Goal: Transaction & Acquisition: Purchase product/service

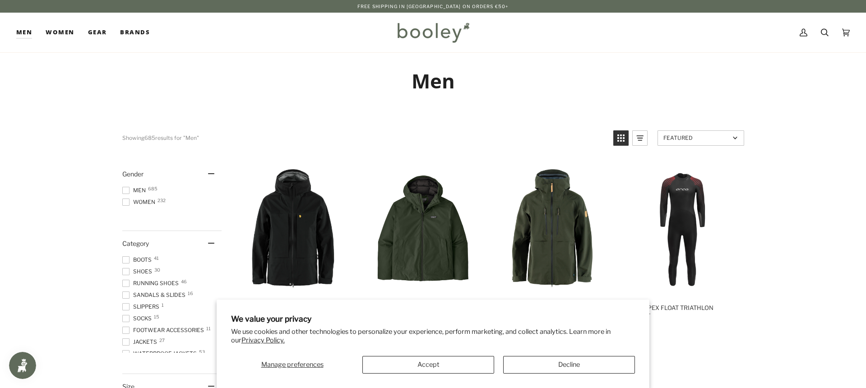
click at [467, 366] on button "Accept" at bounding box center [428, 365] width 132 height 18
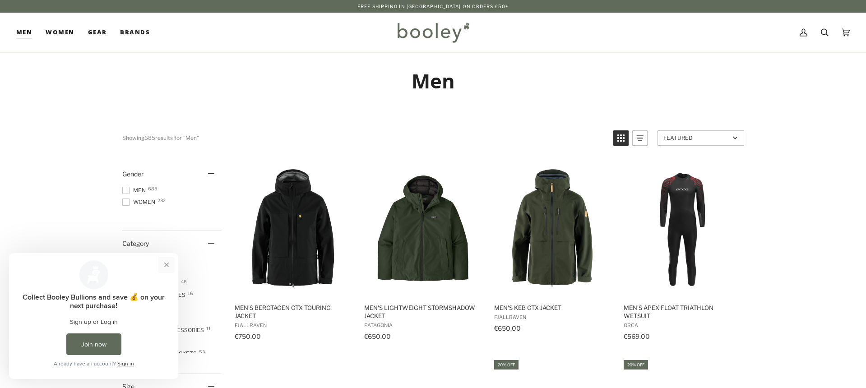
click at [166, 268] on button "Close prompt" at bounding box center [166, 265] width 16 height 16
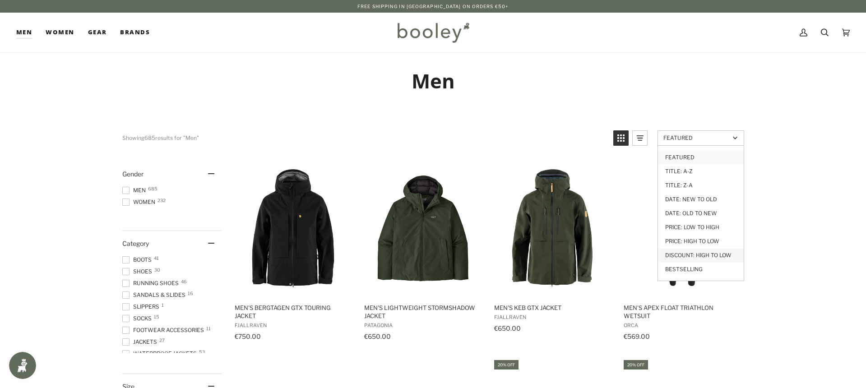
click at [722, 255] on link "Discount: High to Low" at bounding box center [701, 255] width 86 height 14
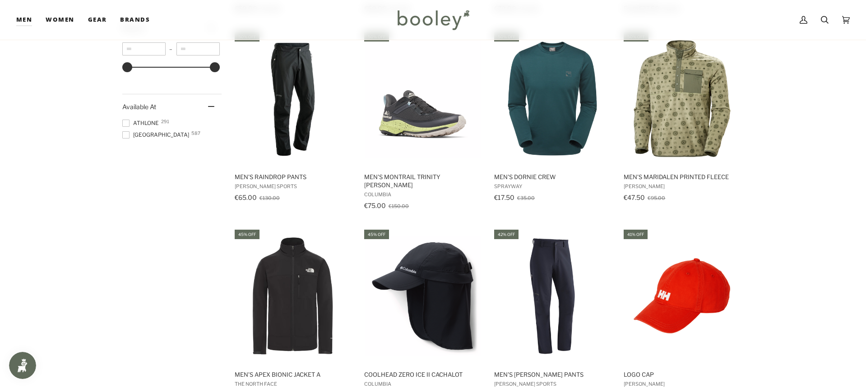
scroll to position [711, 0]
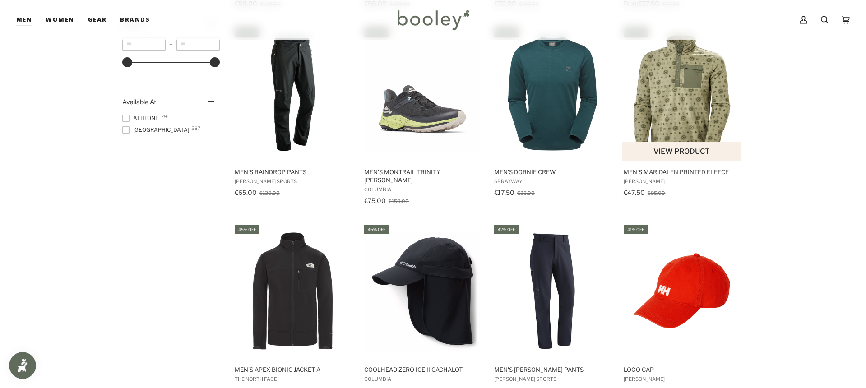
click at [692, 151] on button "View product" at bounding box center [681, 151] width 119 height 19
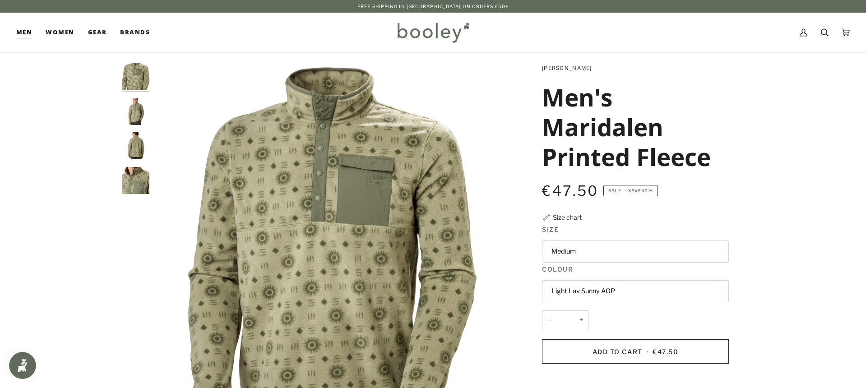
click at [132, 112] on img "Helly Hansen Men's Maridalen Printed Fleece Light Lav Sunny AOP - Booley Galway" at bounding box center [135, 111] width 27 height 27
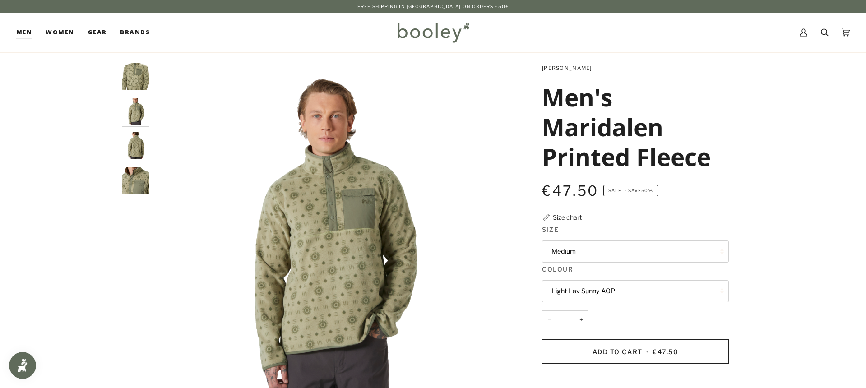
click at [134, 150] on img "Helly Hansen Men's Maridalen Printed Fleece Light Lav Sunny AOP - Booley Galway" at bounding box center [135, 145] width 27 height 27
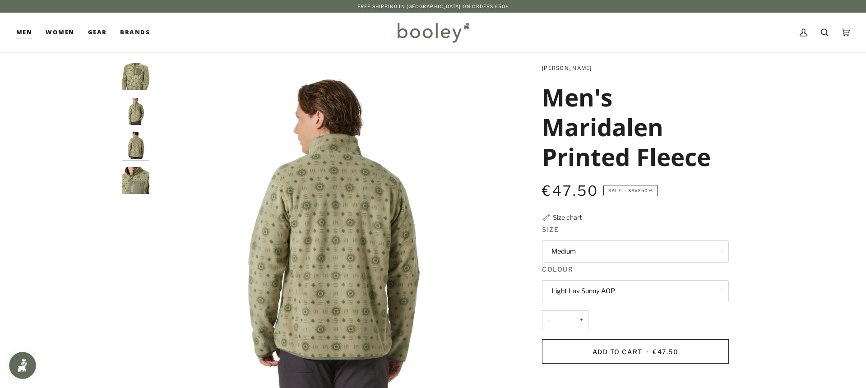
click at [136, 183] on img "Helly Hansen Men's Maridalen Printed Fleece Light Lav Sunny AOP - Booley Galway" at bounding box center [135, 180] width 27 height 27
